Goal: Transaction & Acquisition: Obtain resource

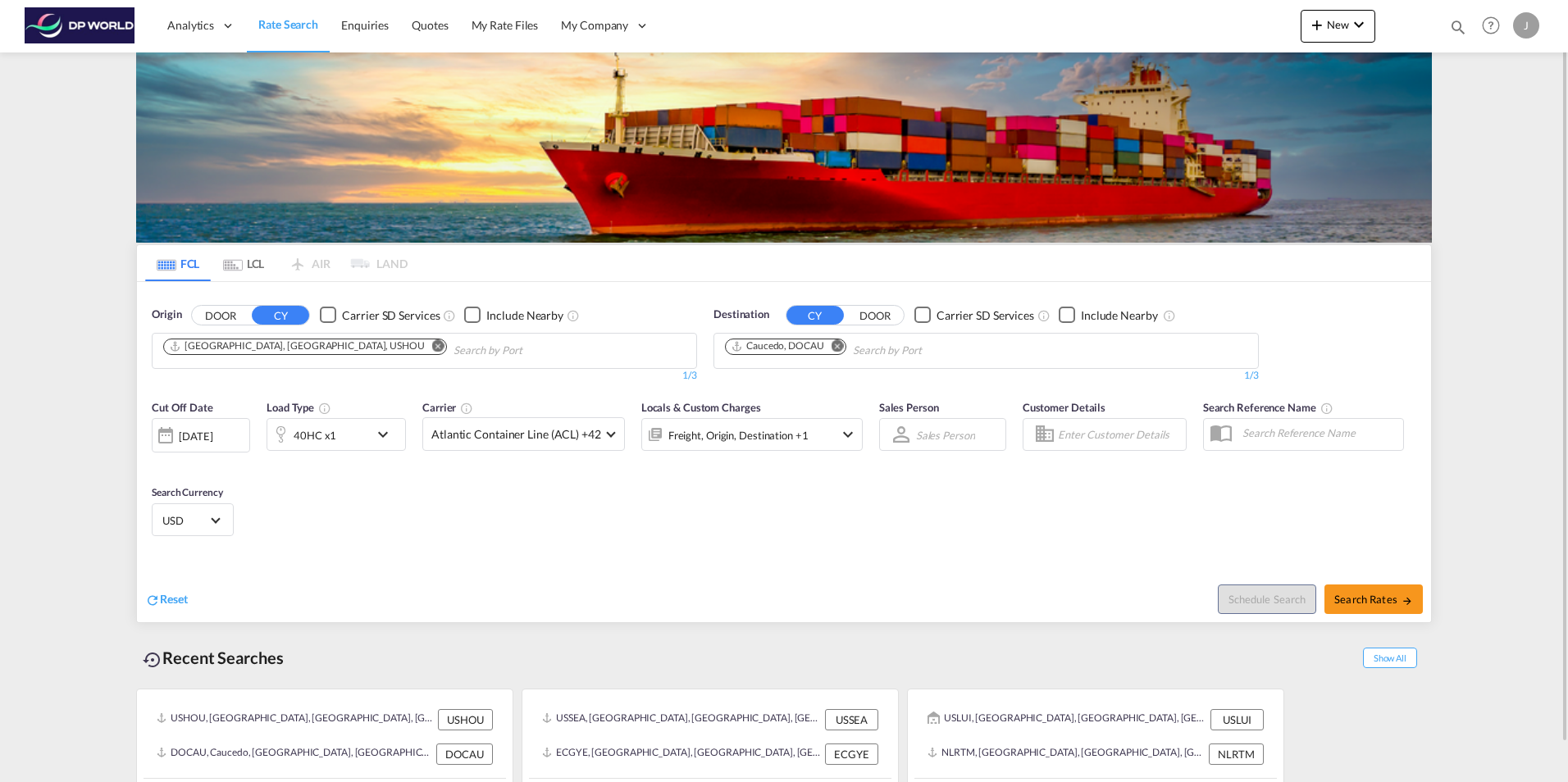
click at [432, 345] on md-icon "Remove" at bounding box center [438, 346] width 12 height 12
click at [243, 352] on body "Analytics Dashboard Rate Search Enquiries Quotes My Rate Files My Company" at bounding box center [784, 391] width 1568 height 782
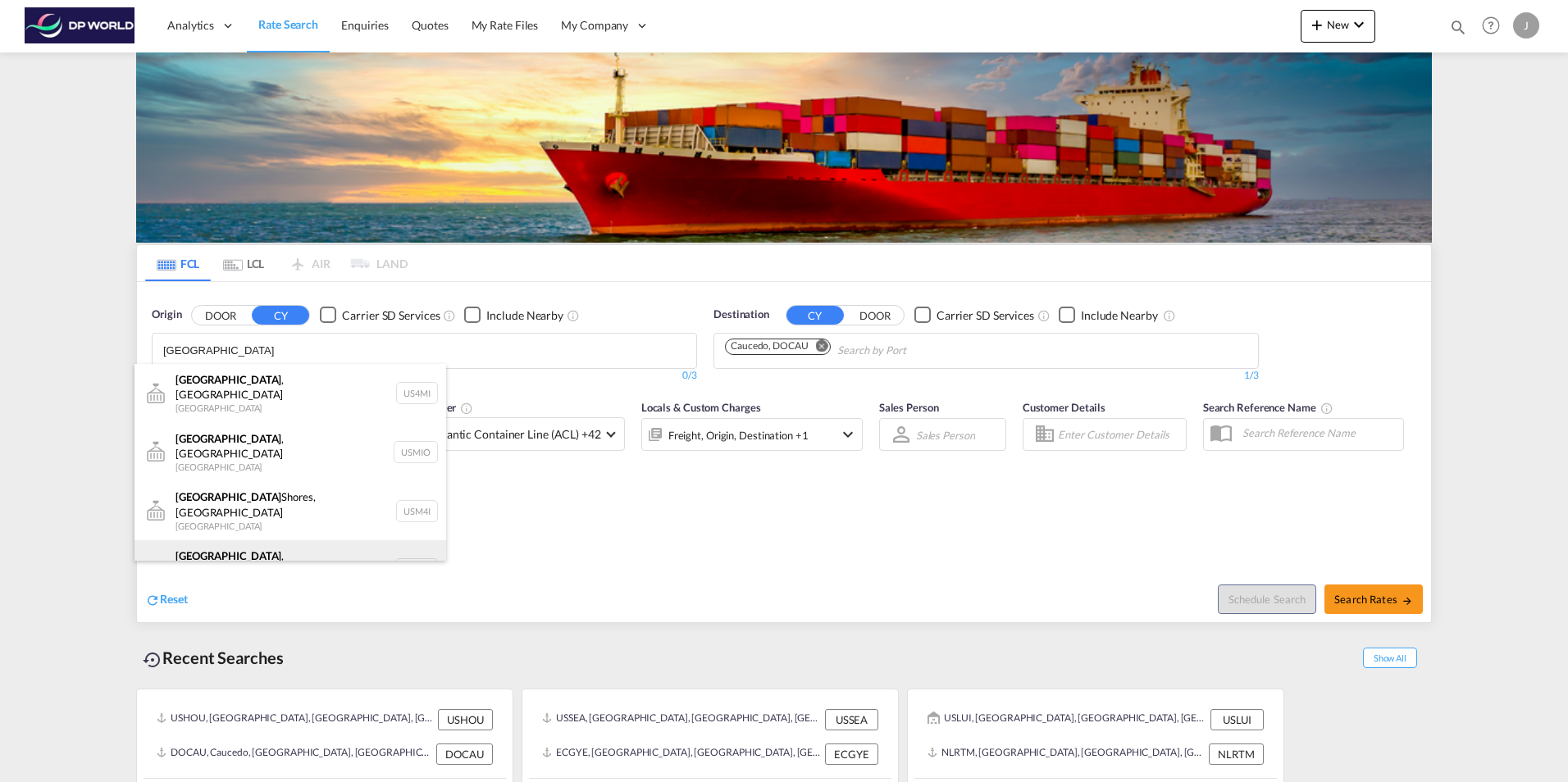
type input "[GEOGRAPHIC_DATA]"
click at [207, 540] on div "[GEOGRAPHIC_DATA] , [GEOGRAPHIC_DATA] [GEOGRAPHIC_DATA] USMIA" at bounding box center [290, 569] width 311 height 59
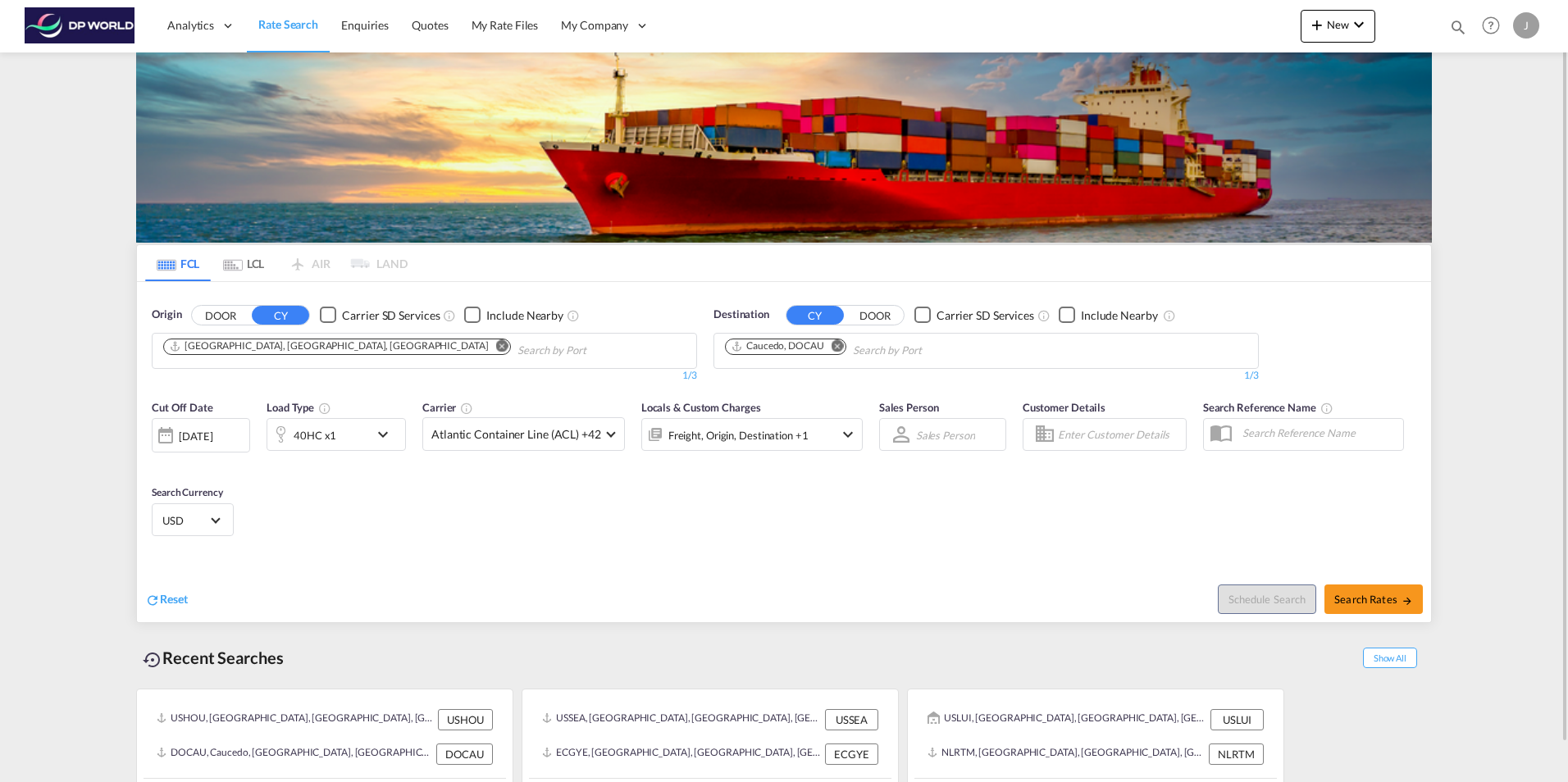
click at [844, 346] on md-icon "Remove" at bounding box center [838, 346] width 12 height 12
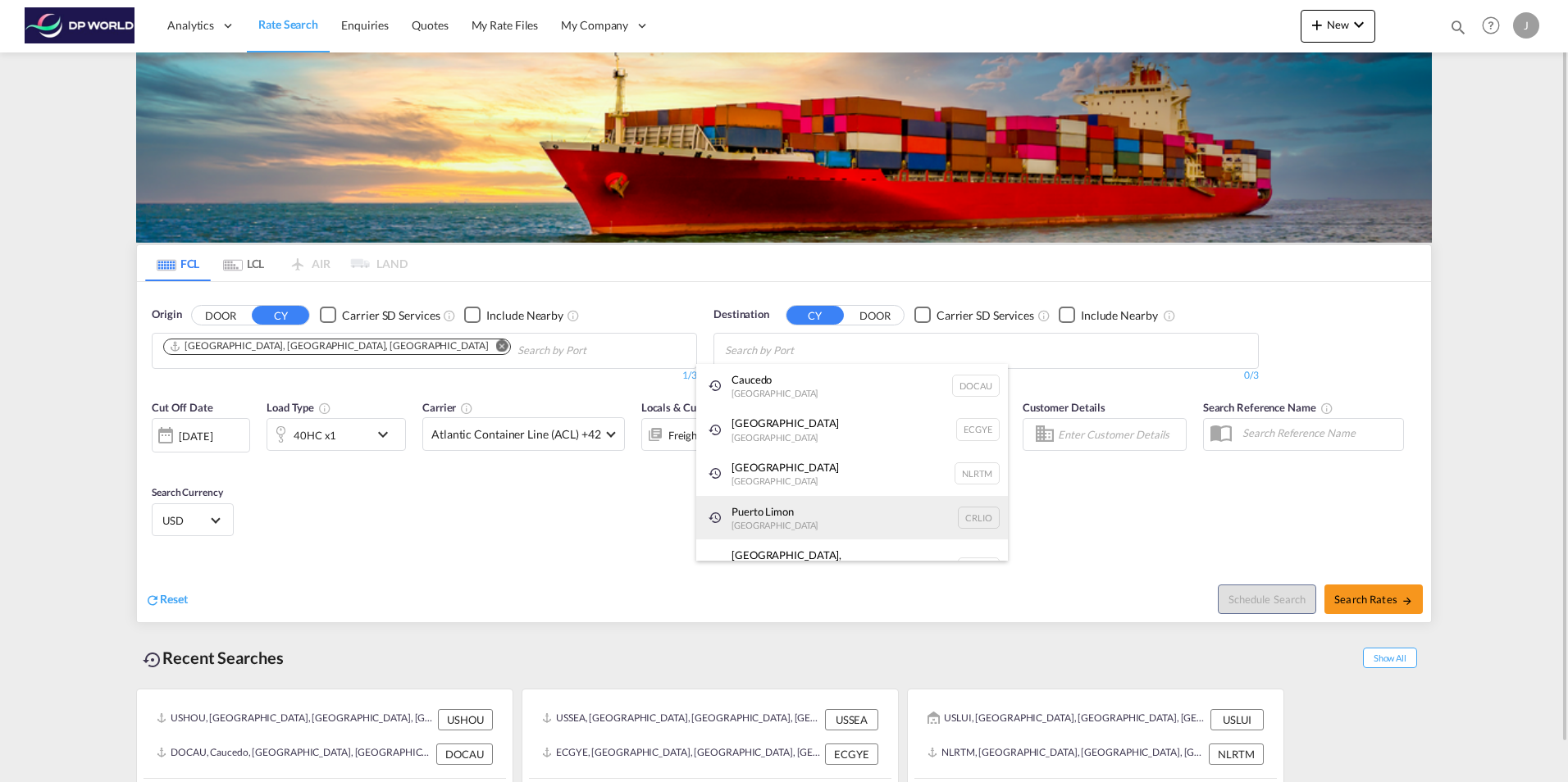
click at [752, 523] on div "Puerto [PERSON_NAME] [GEOGRAPHIC_DATA] CRLIO" at bounding box center [851, 519] width 311 height 45
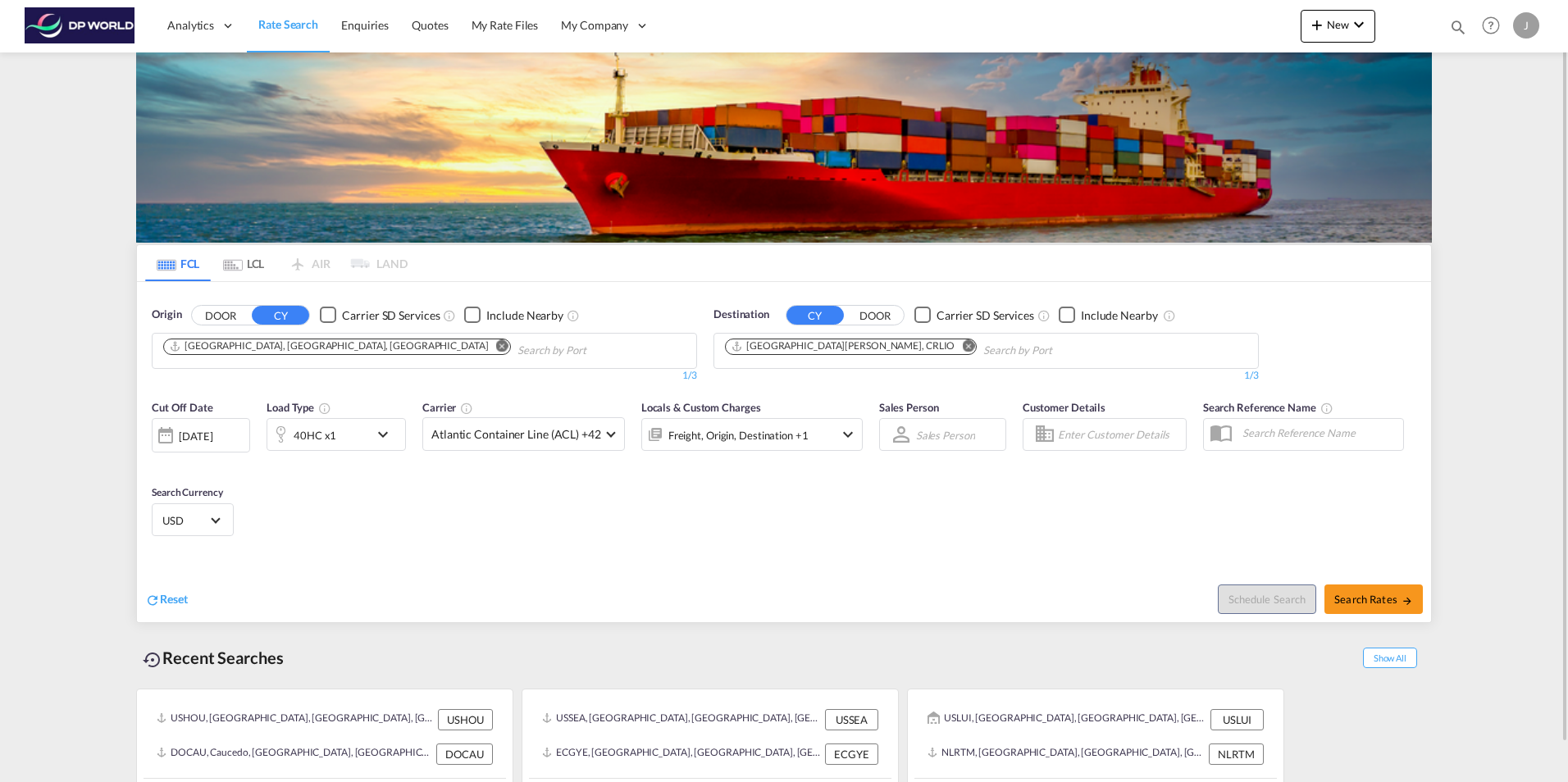
click at [167, 431] on div at bounding box center [165, 436] width 27 height 33
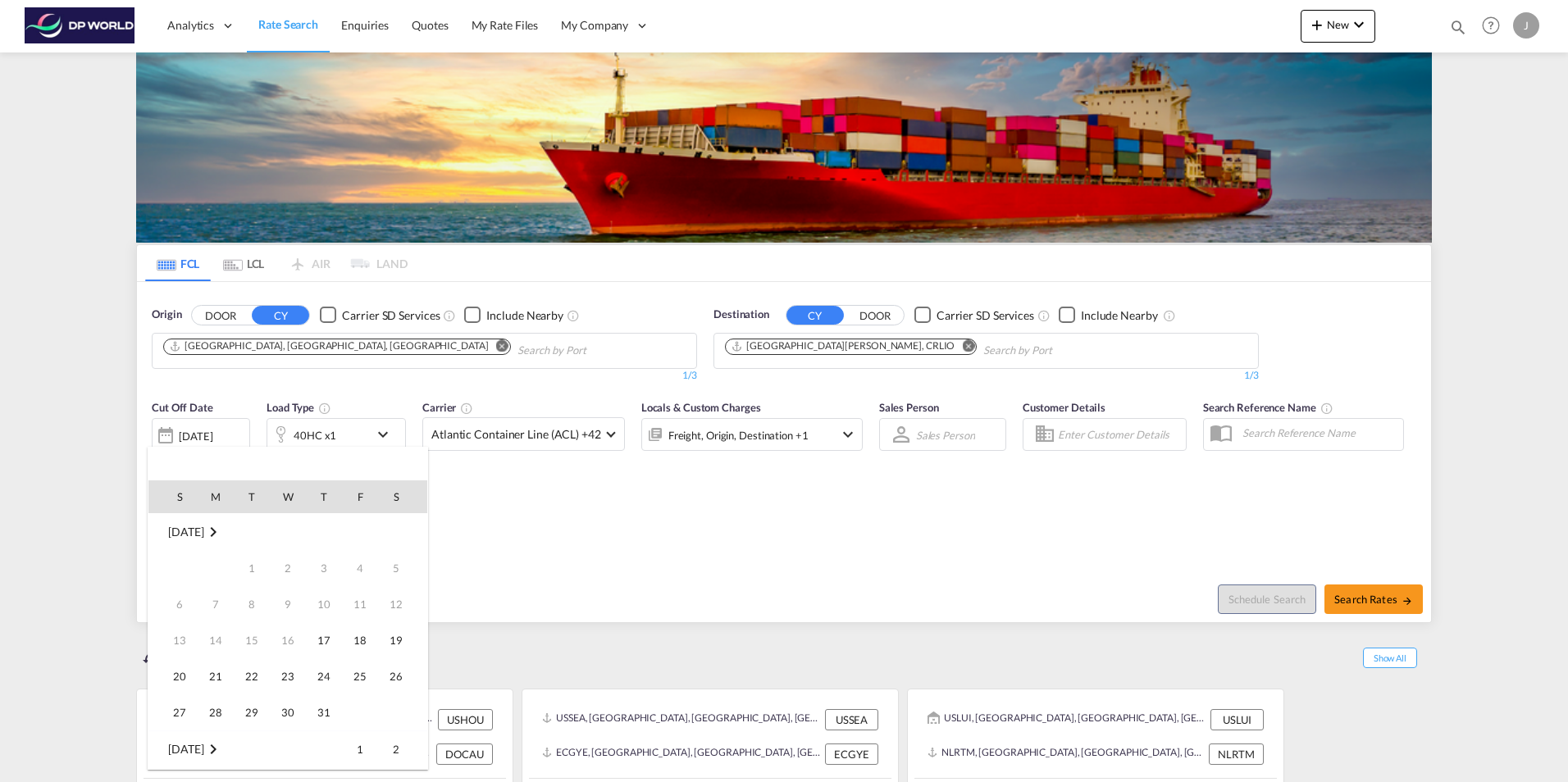
scroll to position [652, 0]
click at [360, 635] on span "24" at bounding box center [360, 641] width 33 height 33
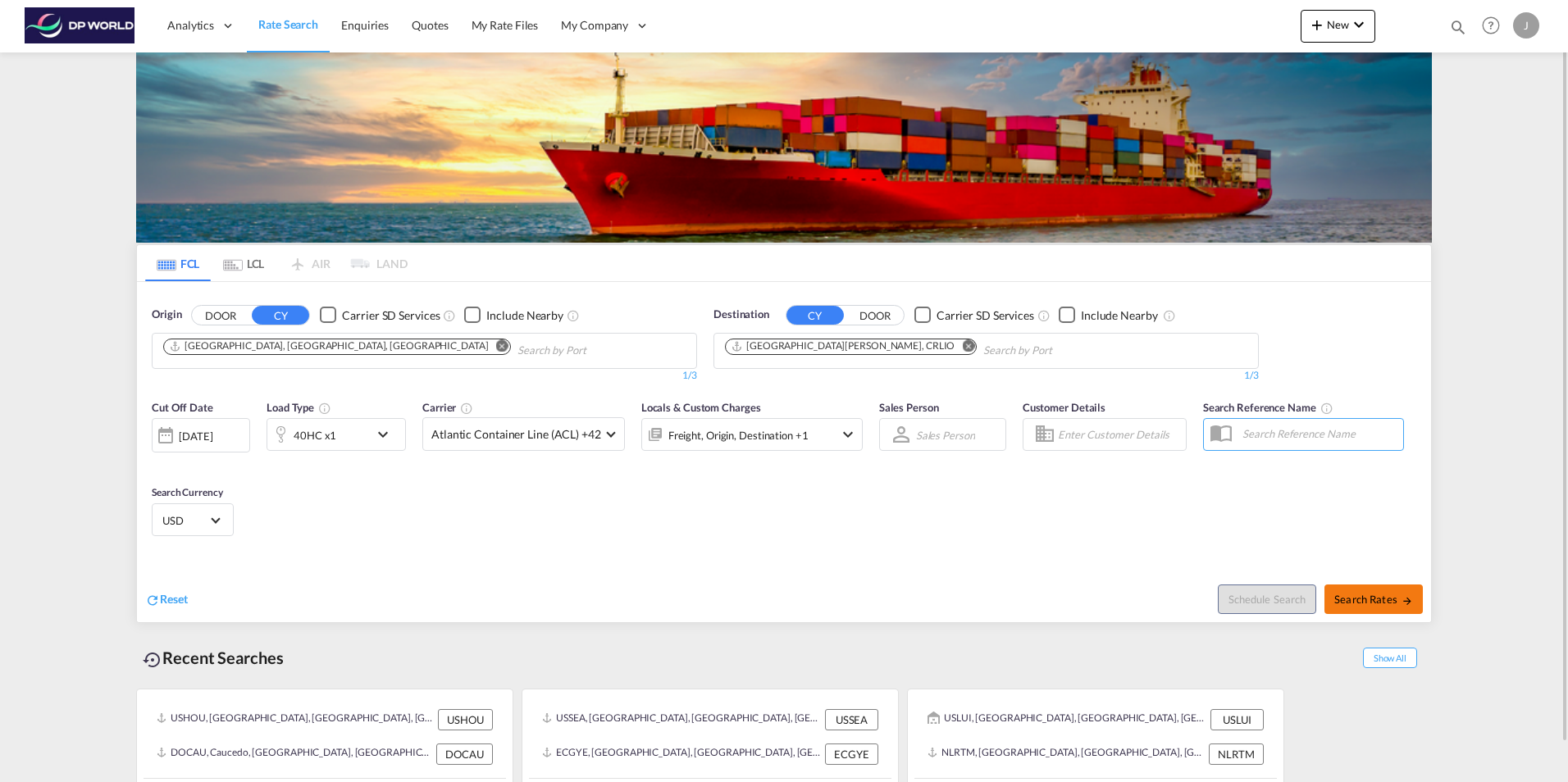
click at [1379, 595] on span "Search Rates" at bounding box center [1373, 599] width 79 height 13
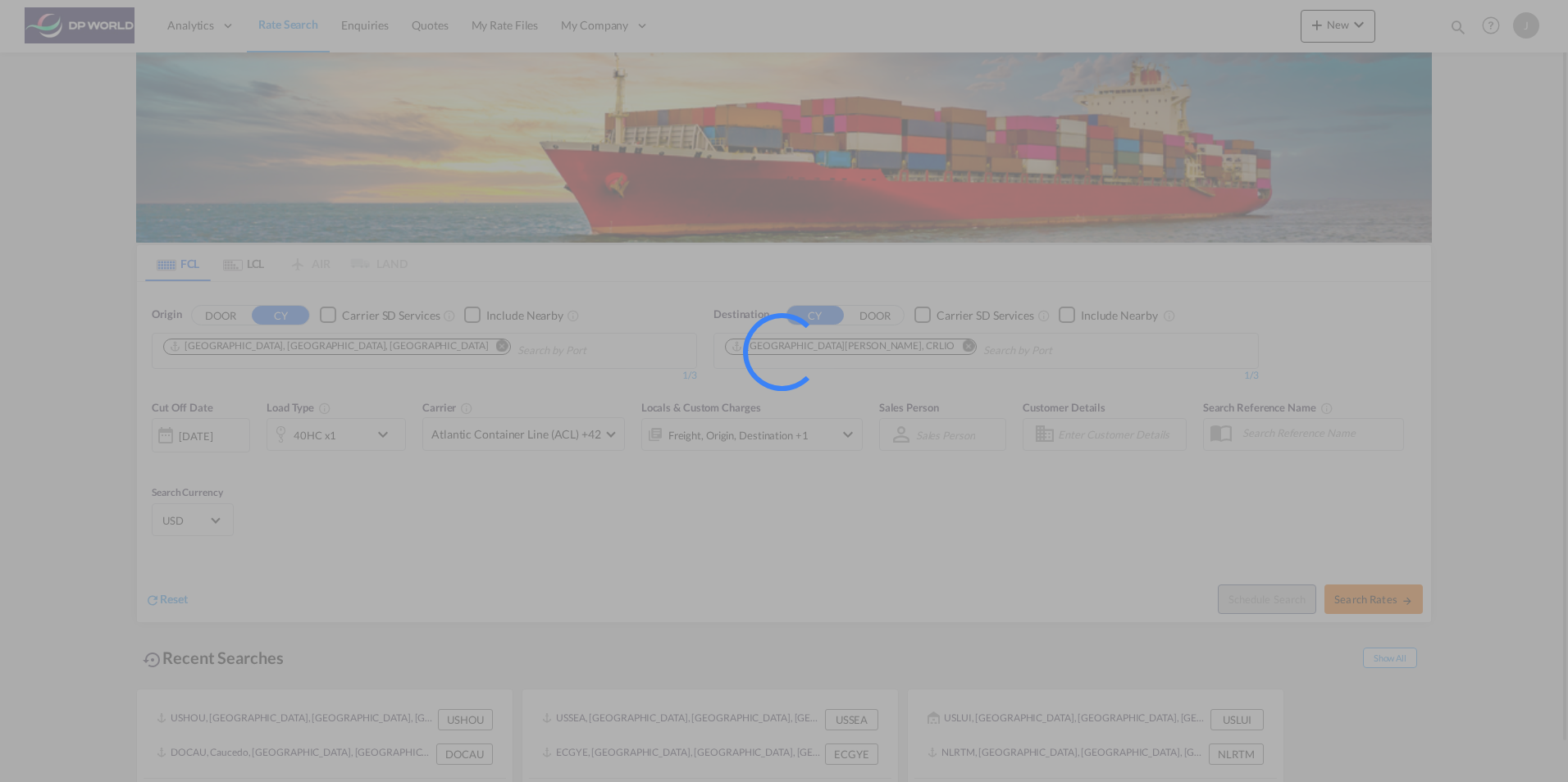
type input "USMIA to CRLIO / [DATE]"
